Goal: Transaction & Acquisition: Purchase product/service

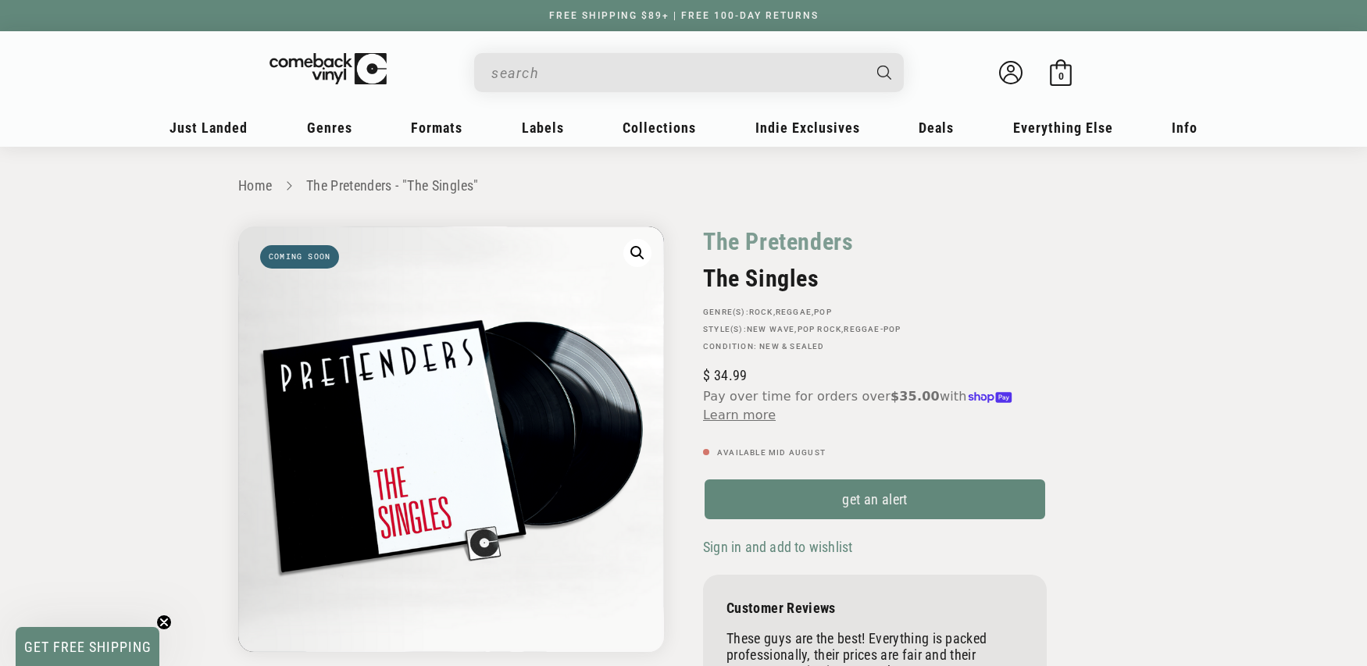
click at [605, 53] on div "Search" at bounding box center [697, 71] width 414 height 37
click at [601, 62] on input "When autocomplete results are available use up and down arrows to review and en…" at bounding box center [676, 73] width 370 height 32
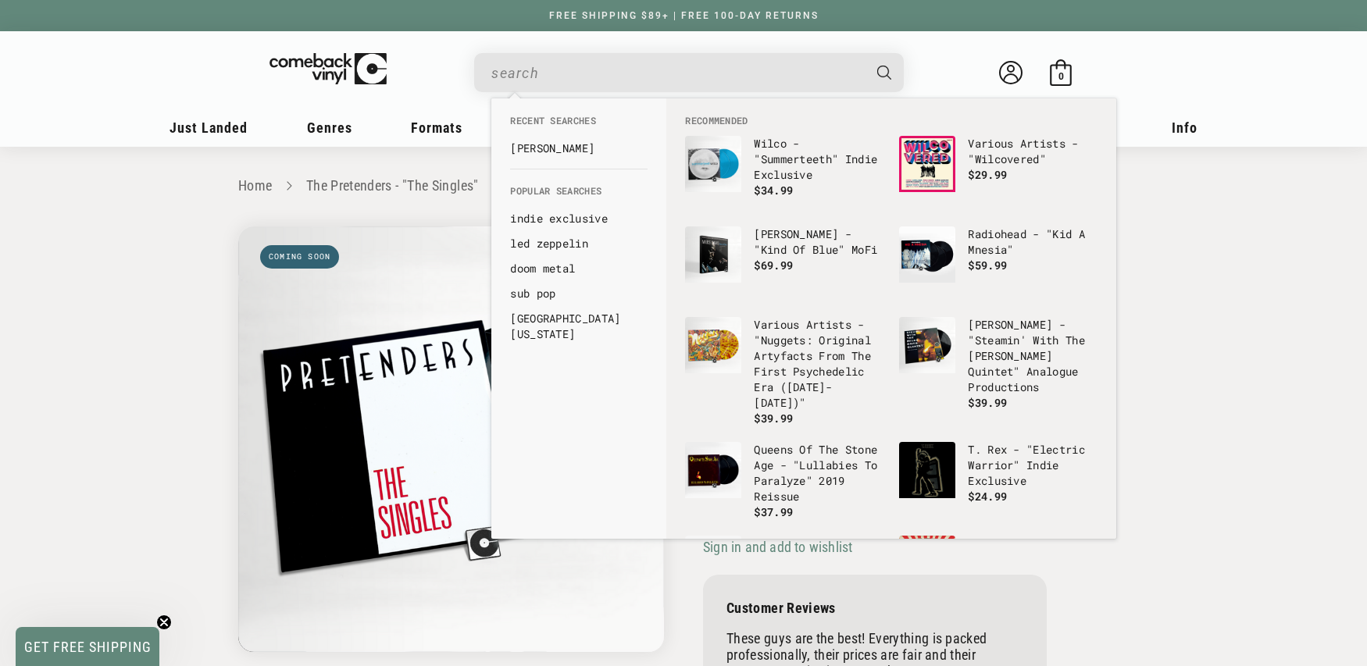
type input "o"
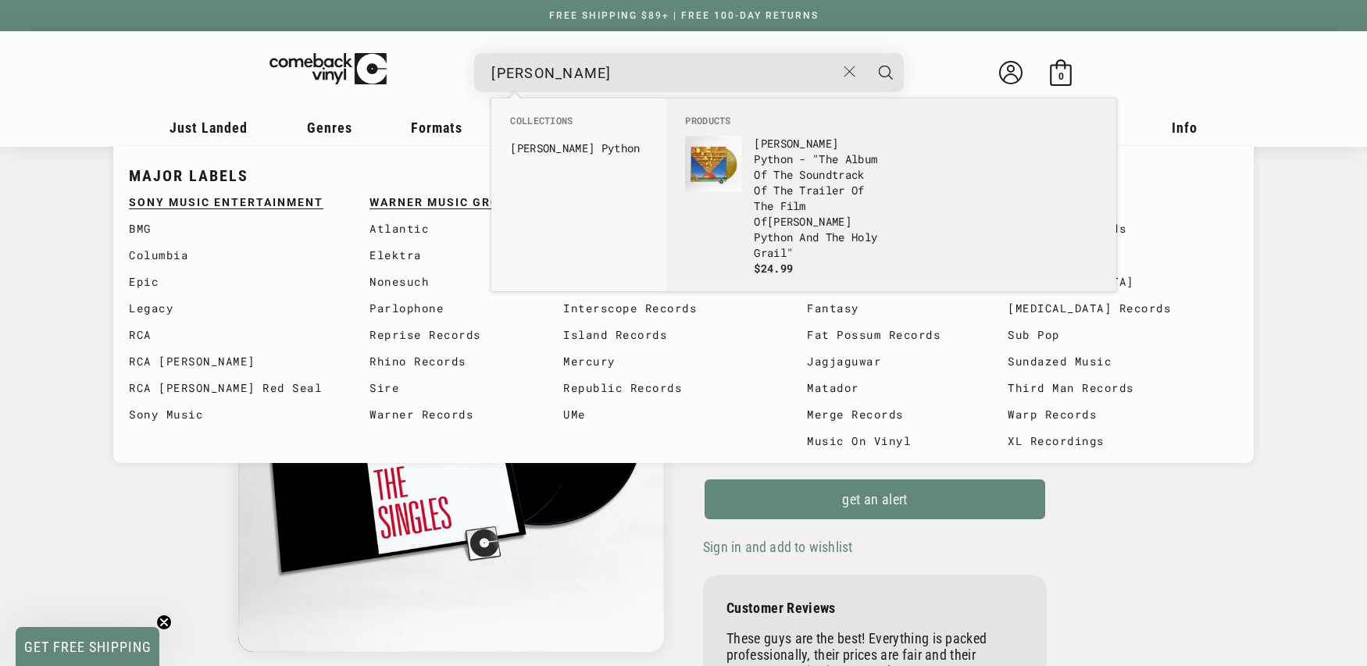
type input "monty py"
click at [601, 148] on b "Py" at bounding box center [607, 148] width 13 height 15
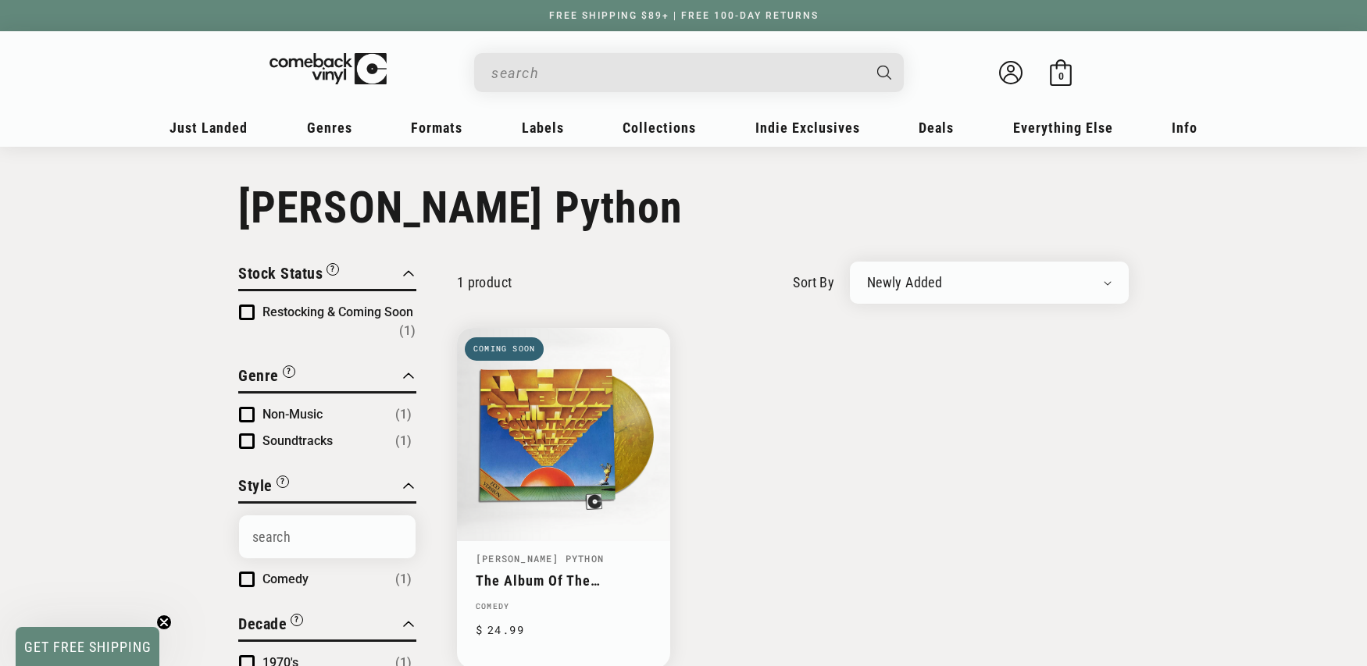
click at [515, 67] on input "When autocomplete results are available use up and down arrows to review and en…" at bounding box center [676, 73] width 370 height 32
paste input "Steven Wilson - "4½""
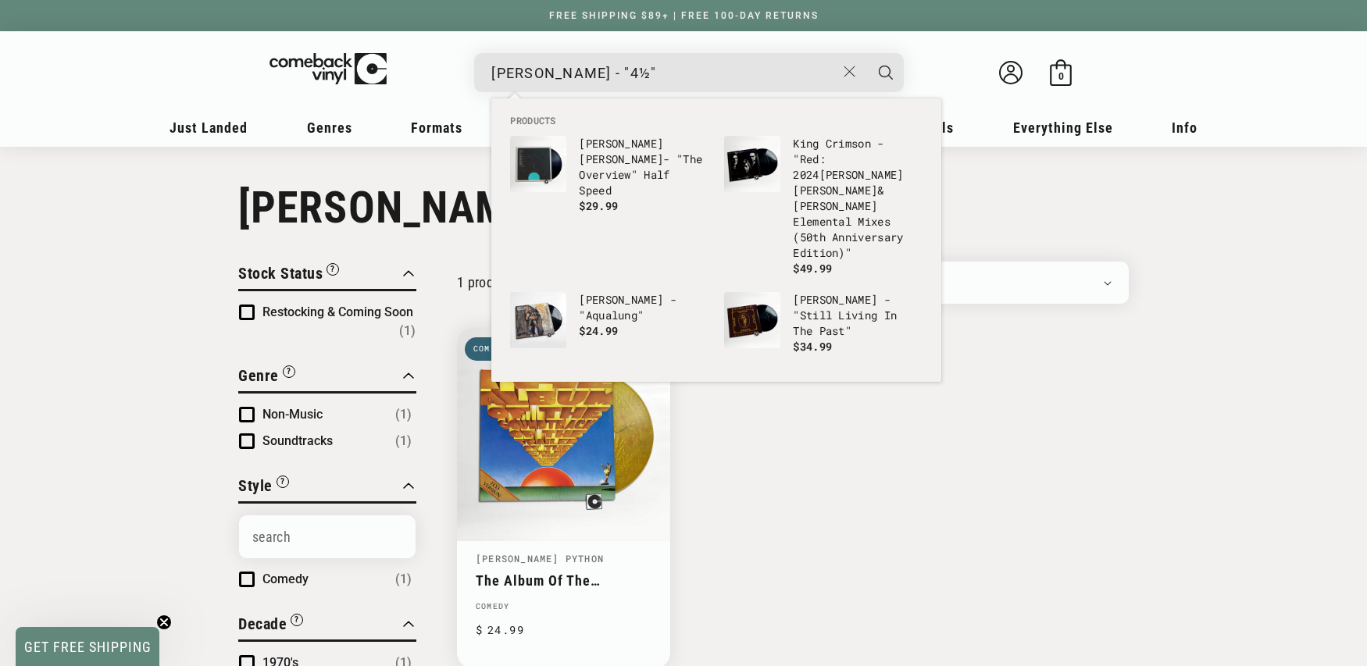
click at [866, 53] on button "Search" at bounding box center [885, 72] width 39 height 39
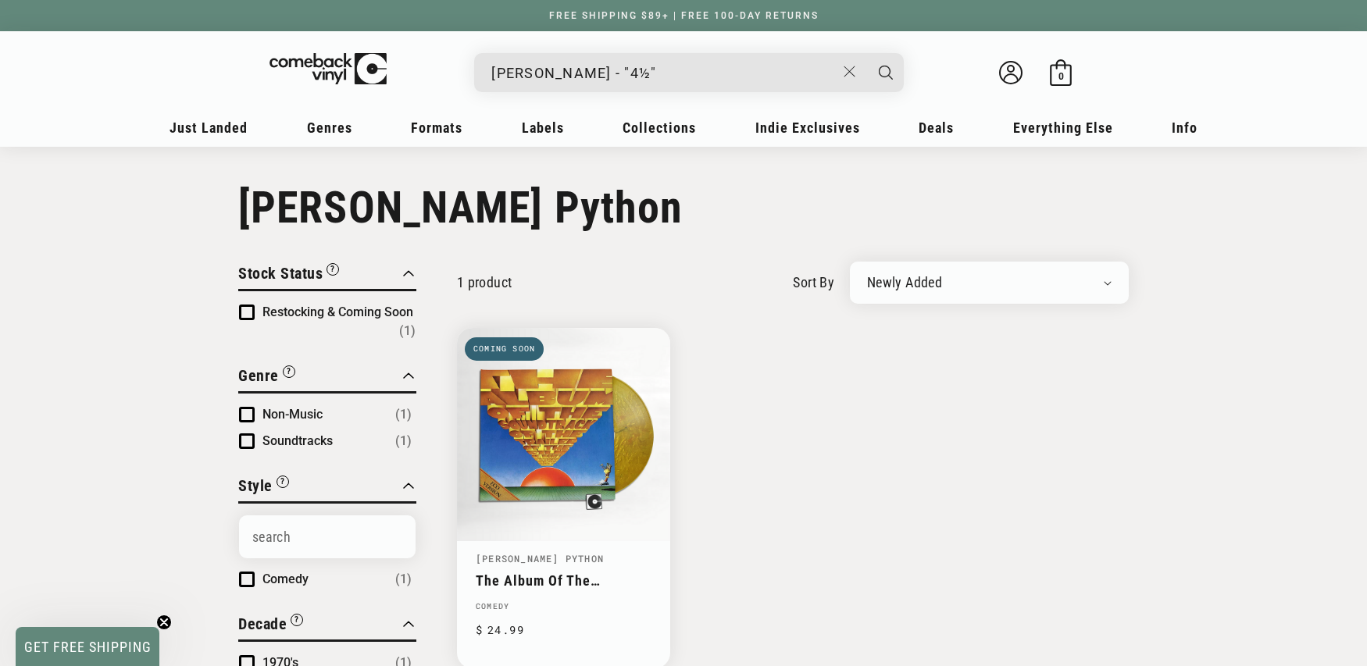
click at [629, 74] on input "Steven Wilson - "4½"" at bounding box center [663, 73] width 344 height 32
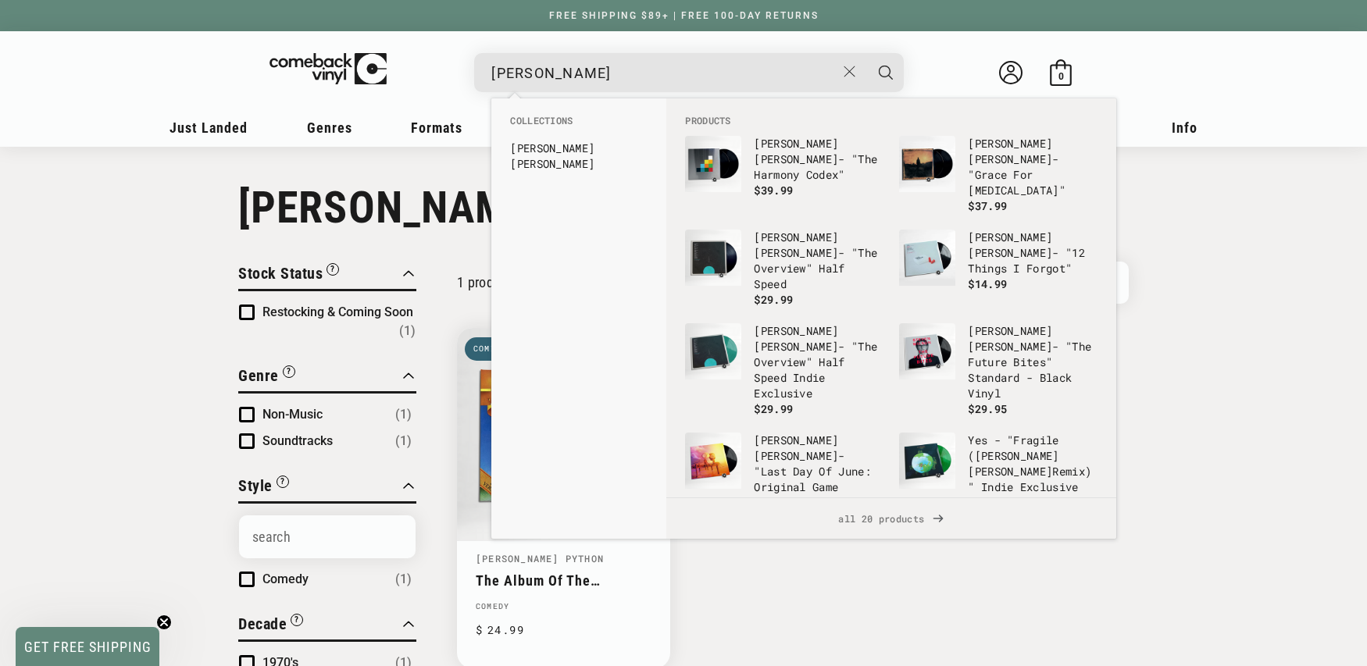
type input "[PERSON_NAME]"
click at [866, 53] on button "Search" at bounding box center [885, 72] width 39 height 39
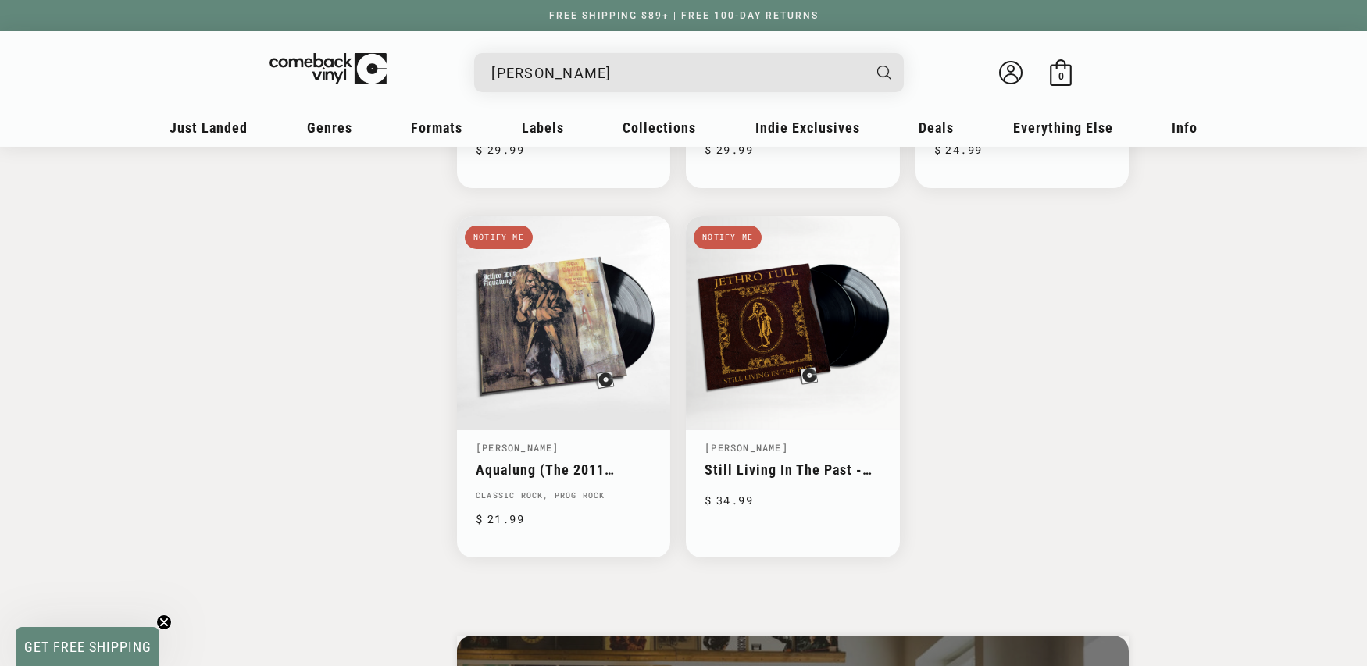
scroll to position [2346, 0]
click at [564, 73] on input "Steven Wilson" at bounding box center [676, 73] width 370 height 32
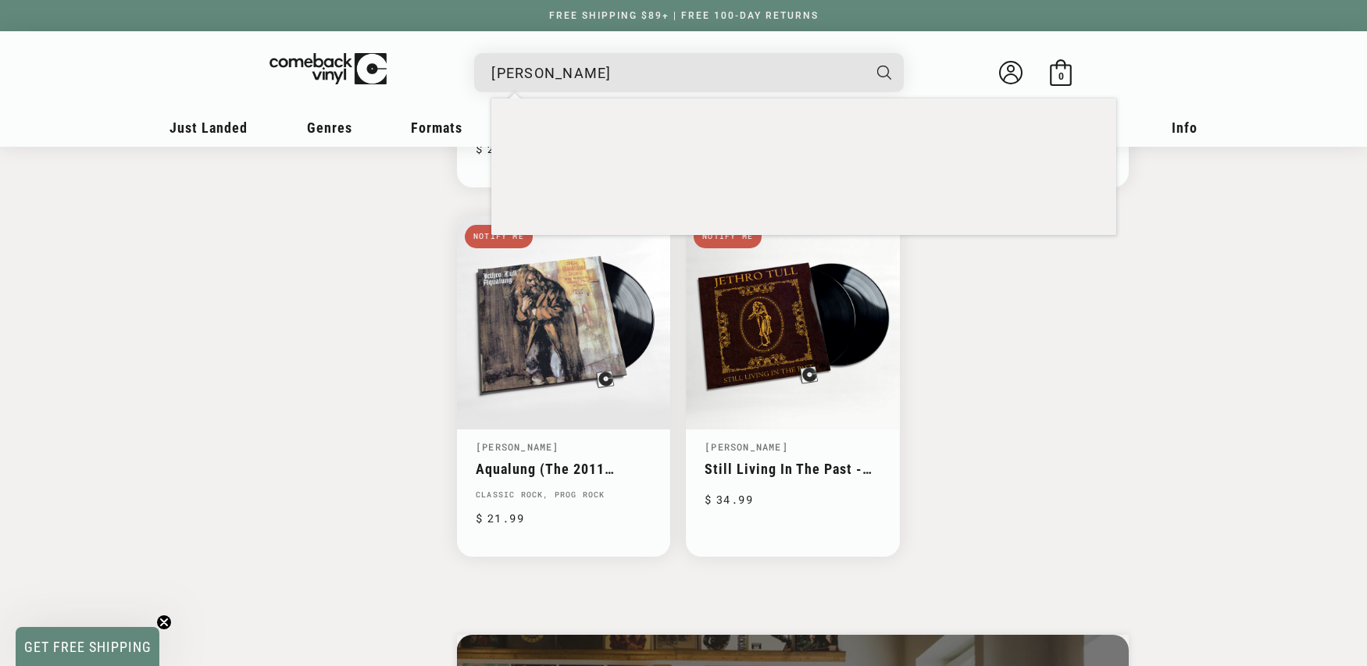
click at [564, 73] on input "Steven Wilson" at bounding box center [676, 73] width 370 height 32
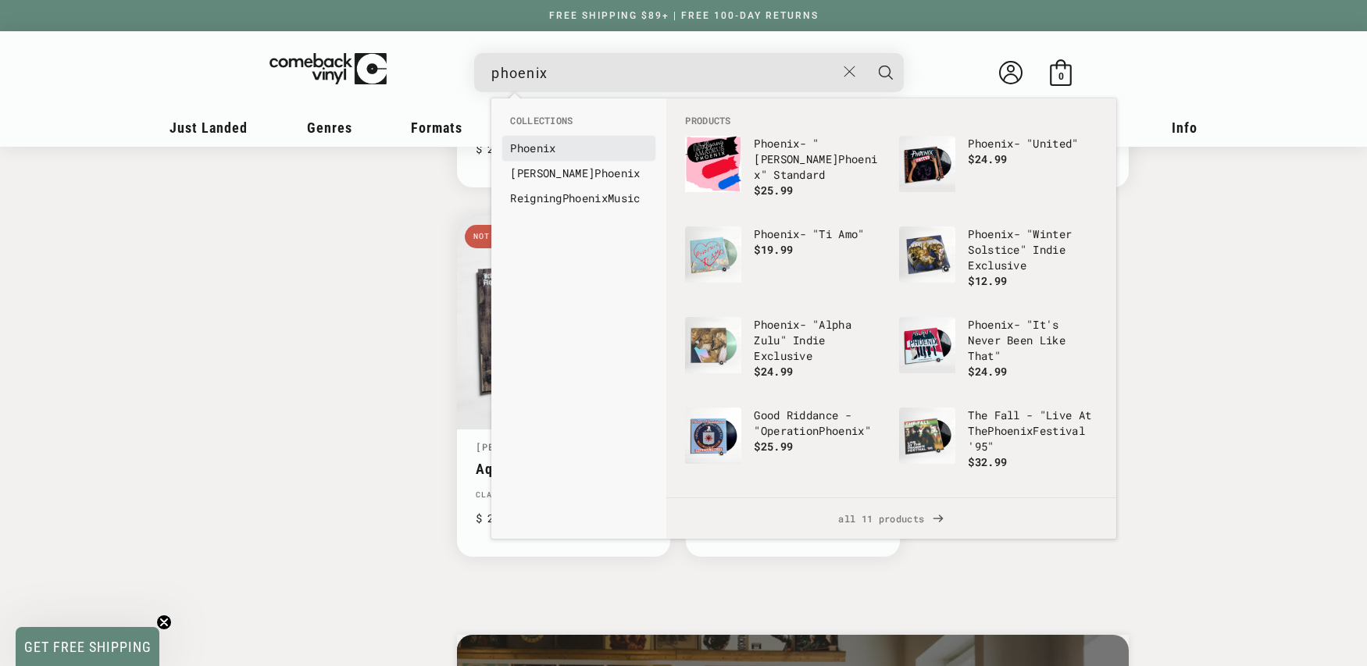
type input "phoenix"
click at [539, 145] on b "Phoenix" at bounding box center [532, 148] width 45 height 15
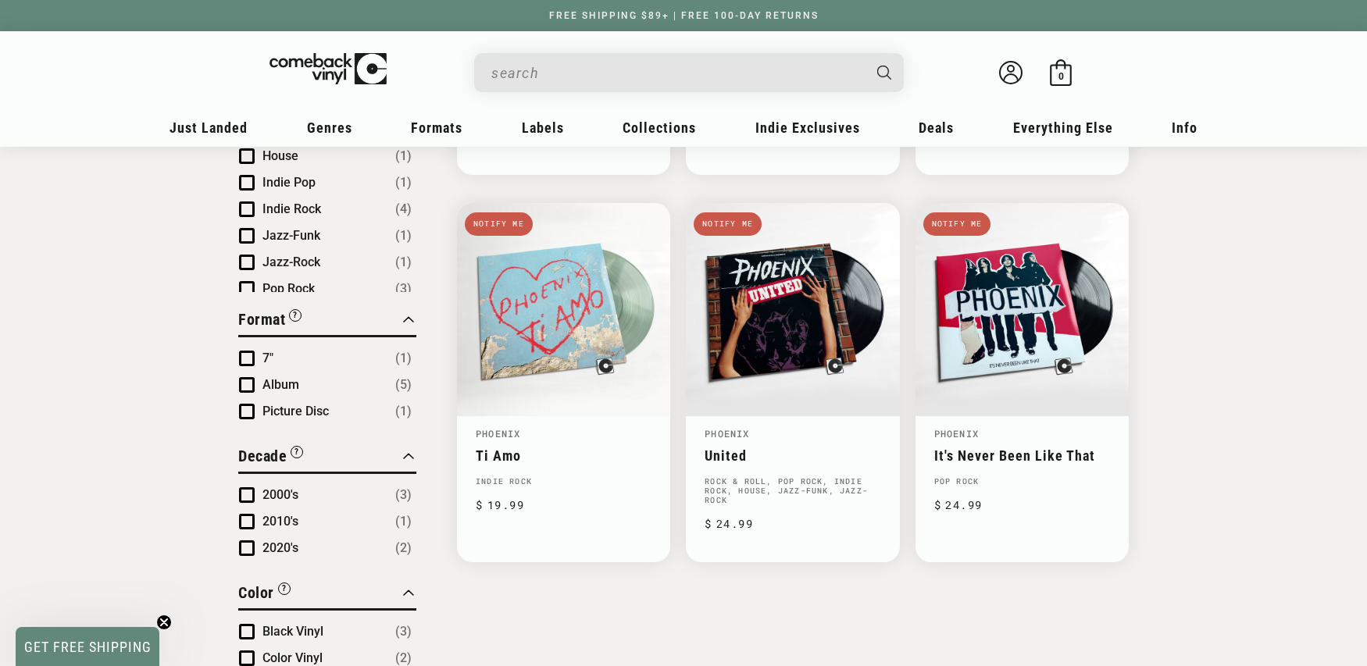
scroll to position [519, 0]
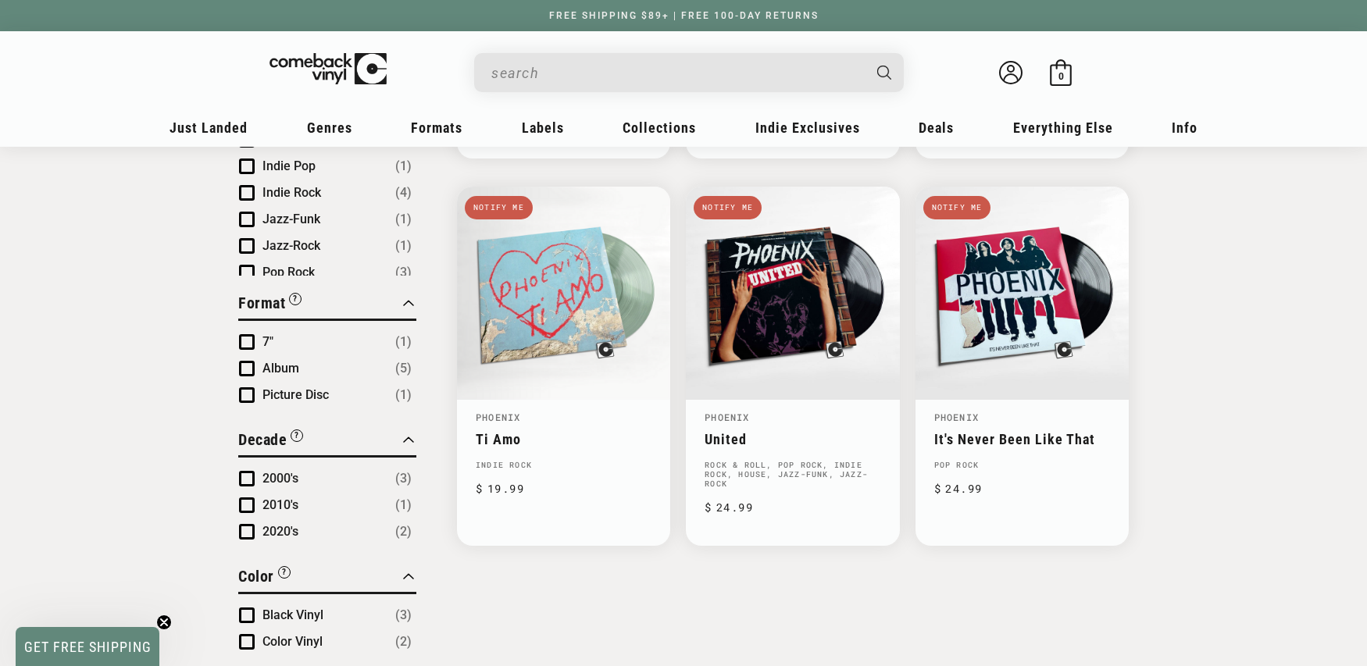
click at [537, 59] on input "When autocomplete results are available use up and down arrows to review and en…" at bounding box center [676, 73] width 370 height 32
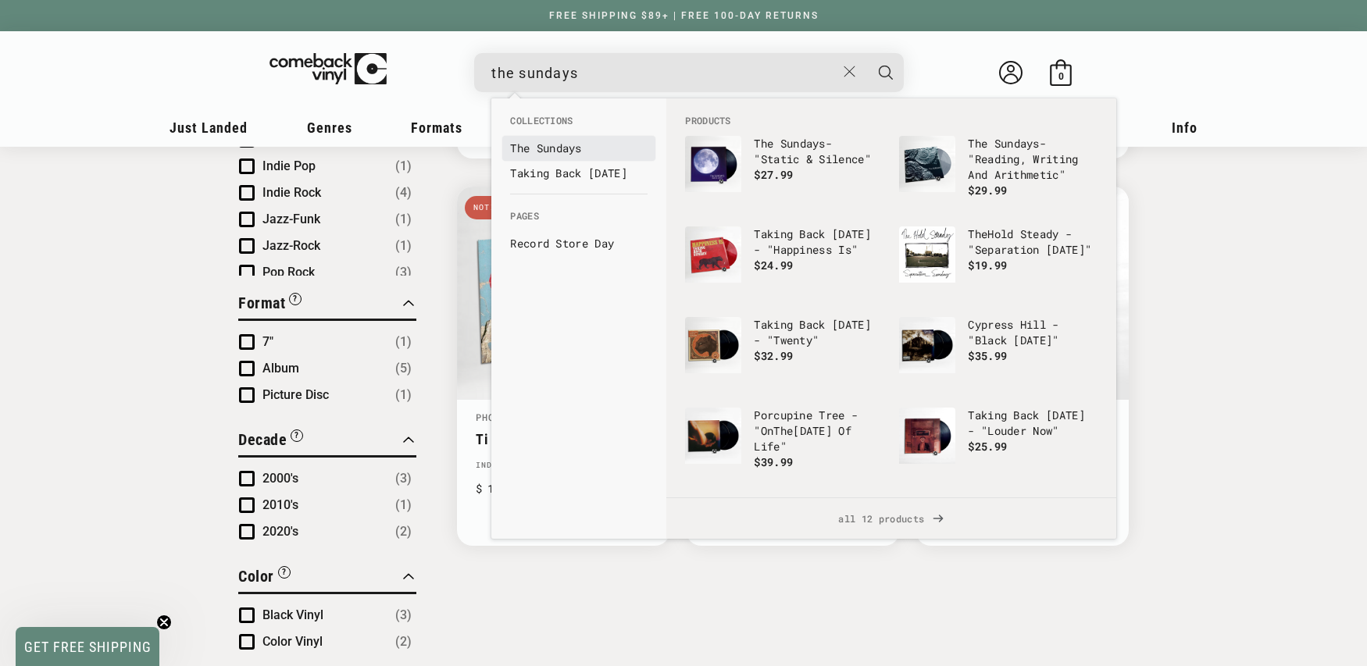
type input "the sundays"
click at [535, 142] on link "The Sundays" at bounding box center [578, 149] width 137 height 16
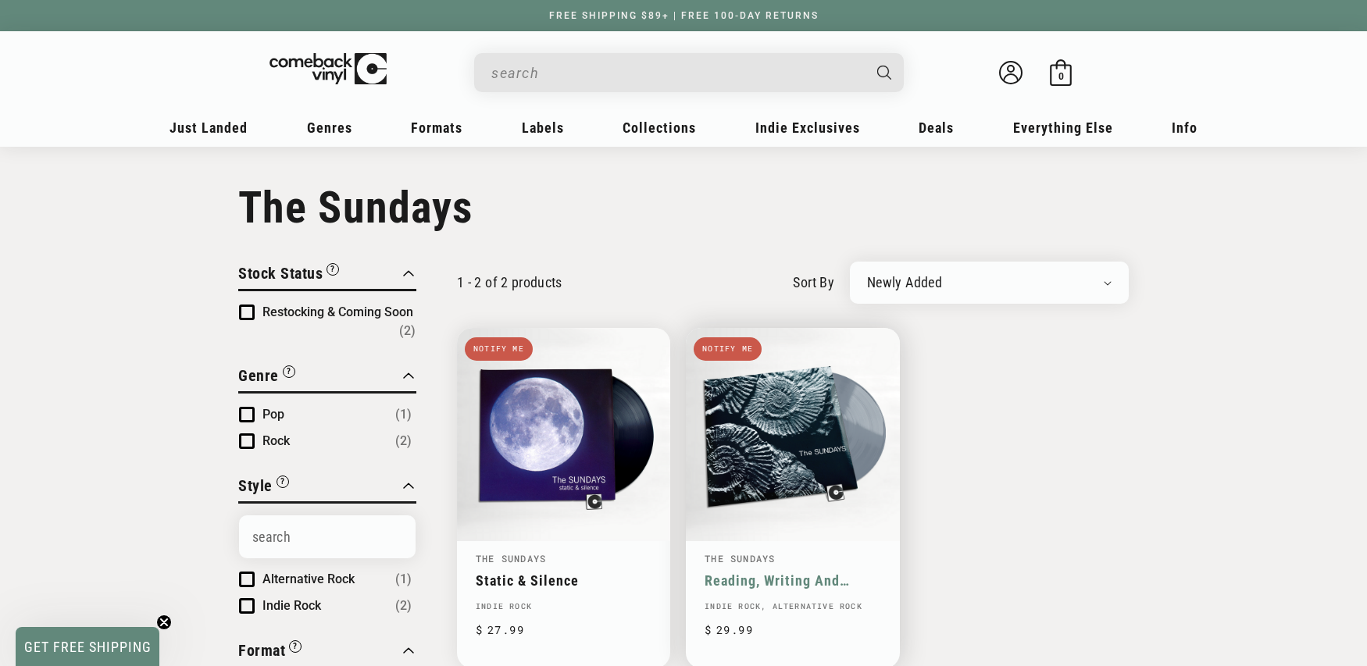
click at [744, 573] on link "Reading, Writing And Arithmetic" at bounding box center [793, 581] width 176 height 16
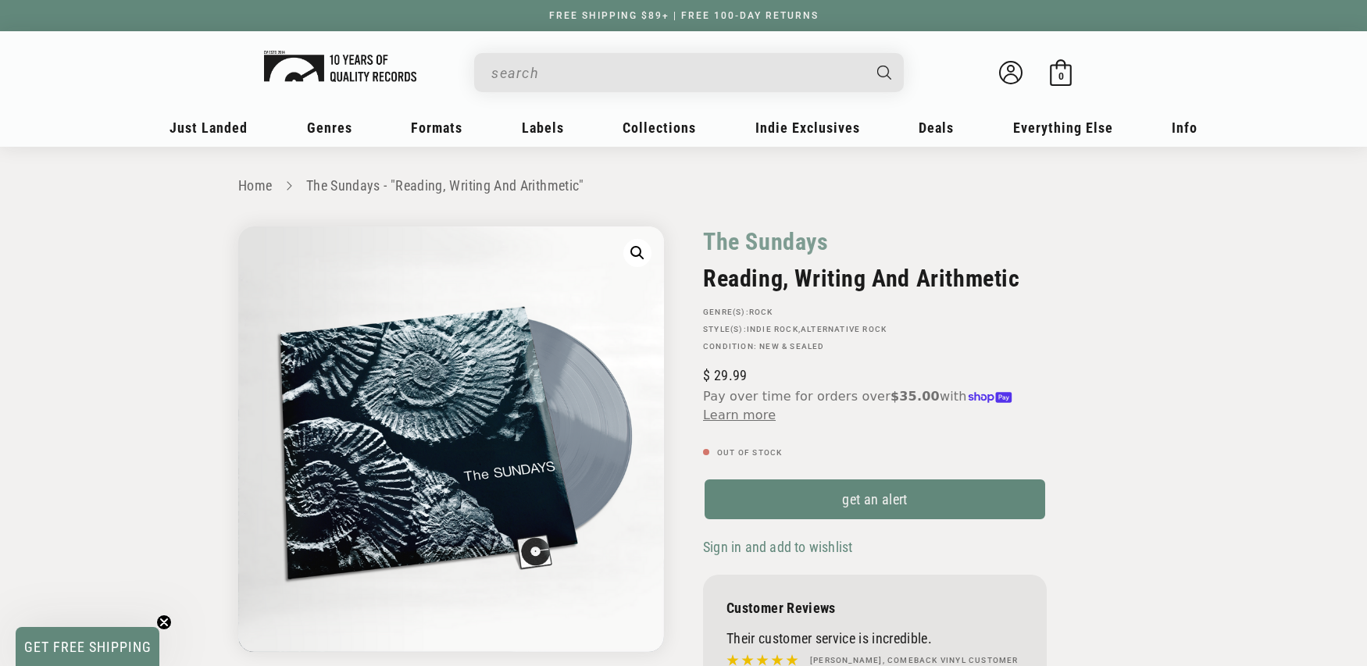
click at [326, 64] on img at bounding box center [340, 66] width 152 height 31
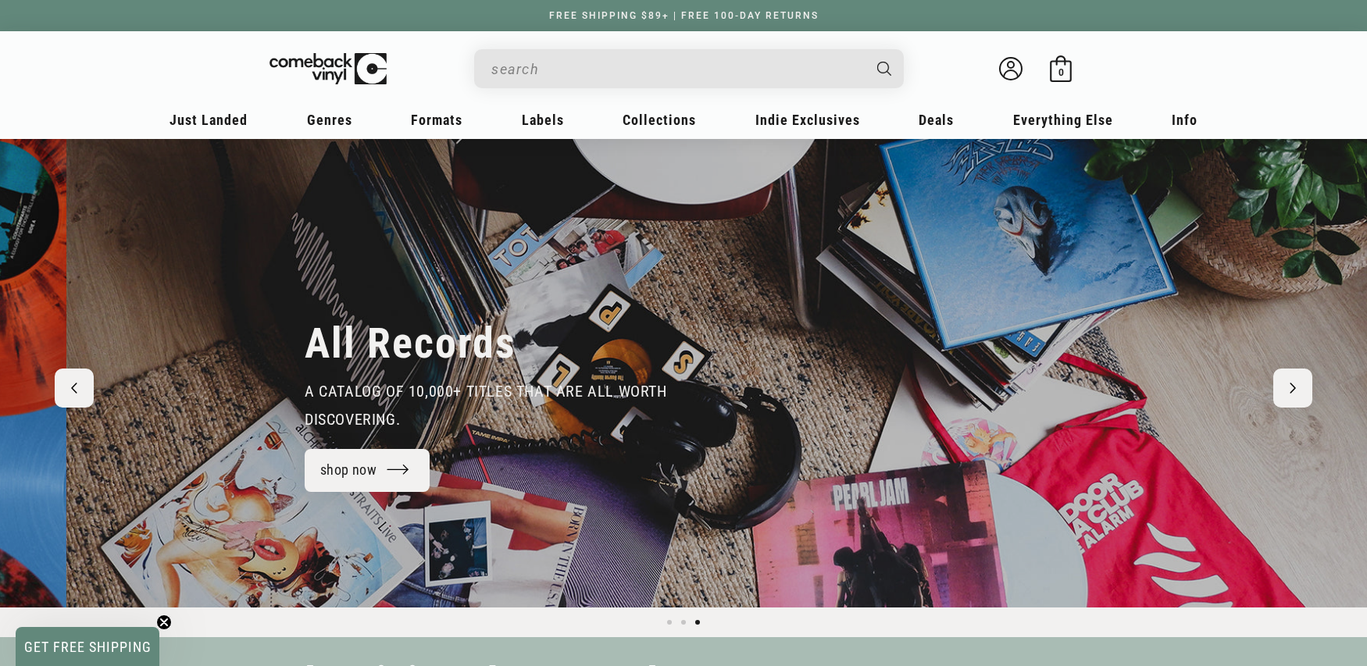
scroll to position [0, 2734]
